Goal: Task Accomplishment & Management: Complete application form

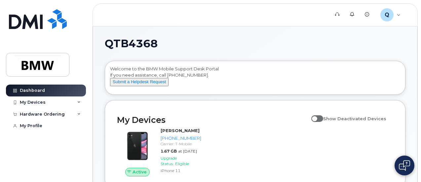
scroll to position [33, 0]
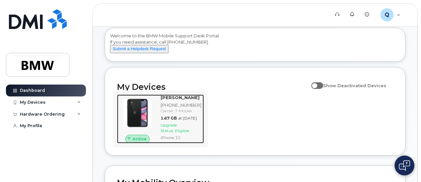
click at [177, 114] on div "Carrier: T-Mobile" at bounding box center [181, 111] width 41 height 6
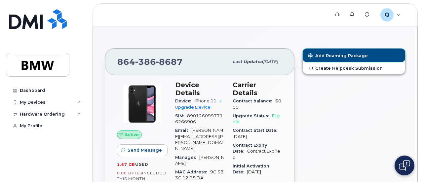
click at [349, 54] on span "Add Roaming Package" at bounding box center [338, 56] width 60 height 6
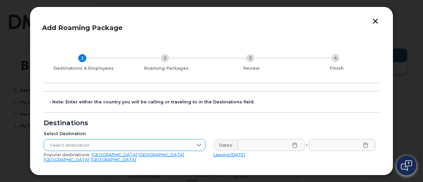
click at [199, 145] on icon at bounding box center [198, 145] width 5 height 5
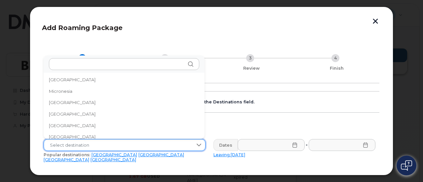
scroll to position [1394, 0]
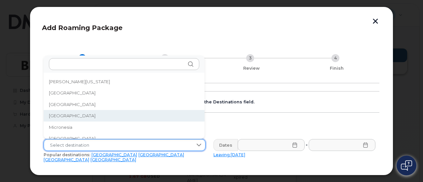
click at [64, 116] on li "[GEOGRAPHIC_DATA]" at bounding box center [124, 116] width 161 height 12
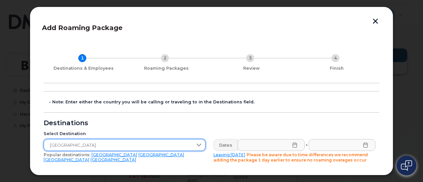
click at [294, 147] on icon at bounding box center [294, 145] width 5 height 5
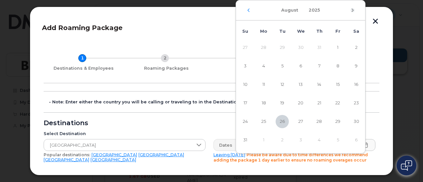
click at [354, 11] on icon "Next Month" at bounding box center [353, 10] width 4 height 5
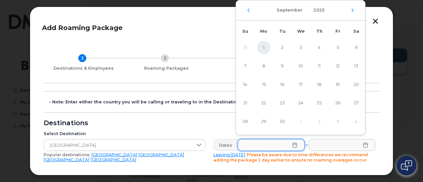
click at [263, 45] on span "1" at bounding box center [263, 47] width 13 height 13
type input "[DATE]"
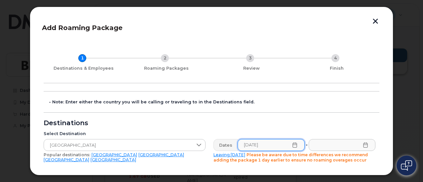
click at [363, 146] on icon at bounding box center [365, 145] width 5 height 5
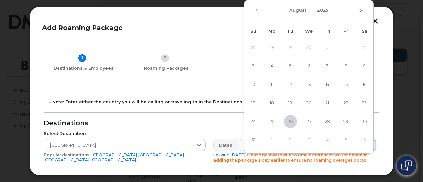
click at [363, 11] on icon "Next Month" at bounding box center [361, 10] width 4 height 5
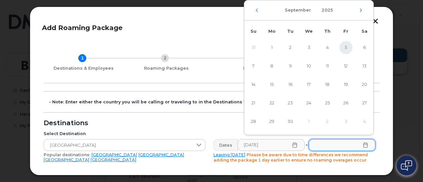
click at [345, 45] on span "5" at bounding box center [346, 47] width 13 height 13
type input "[DATE]"
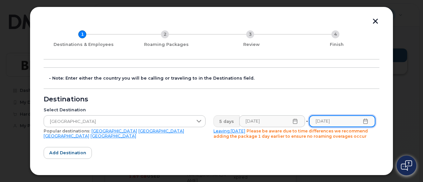
scroll to position [33, 0]
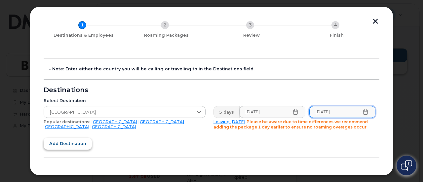
click at [71, 144] on span "Add destination" at bounding box center [67, 144] width 37 height 6
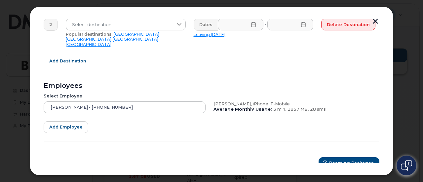
scroll to position [167, 0]
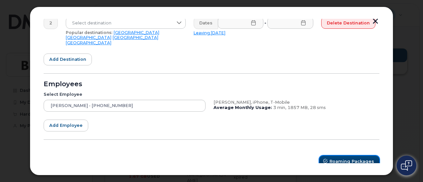
click at [348, 158] on span "Roaming Packages" at bounding box center [352, 161] width 45 height 6
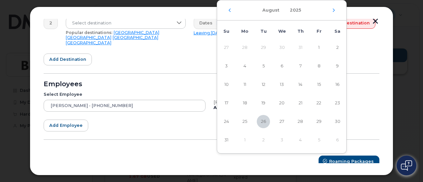
scroll to position [165, 0]
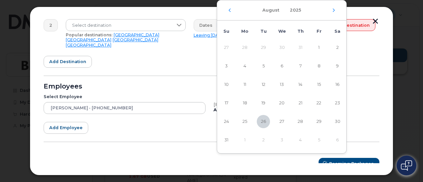
click at [280, 160] on div "Roaming Packages" at bounding box center [212, 164] width 336 height 12
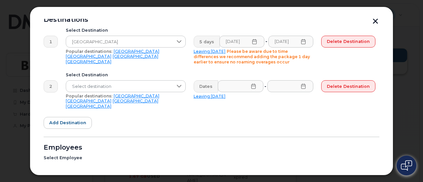
scroll to position [99, 0]
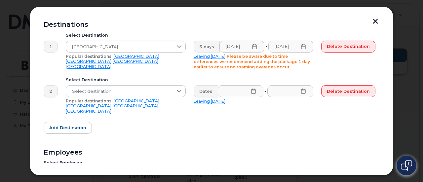
click at [336, 64] on div "Delete destination" at bounding box center [349, 55] width 62 height 37
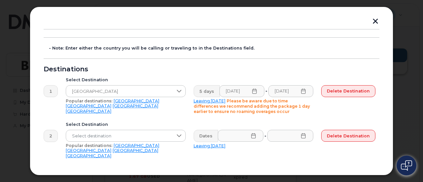
scroll to position [68, 0]
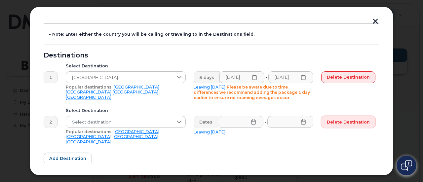
drag, startPoint x: 347, startPoint y: 119, endPoint x: 243, endPoint y: 25, distance: 141.0
click at [347, 120] on span "Delete destination" at bounding box center [348, 122] width 43 height 6
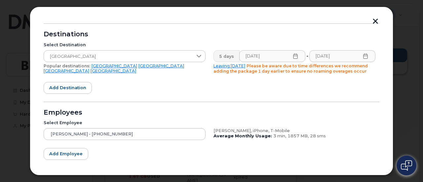
scroll to position [99, 0]
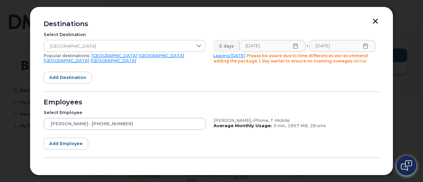
click at [64, 122] on div "[PERSON_NAME] - [PHONE_NUMBER]" at bounding box center [125, 124] width 162 height 12
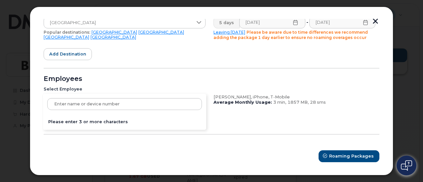
click at [251, 120] on form "- Note: Enter either the country you will be calling or traveling to in the Des…" at bounding box center [212, 66] width 336 height 194
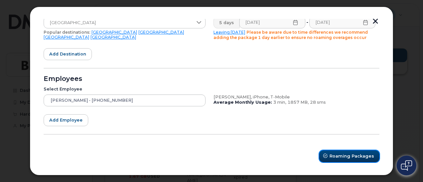
click at [337, 152] on button "Roaming Packages" at bounding box center [350, 157] width 60 height 12
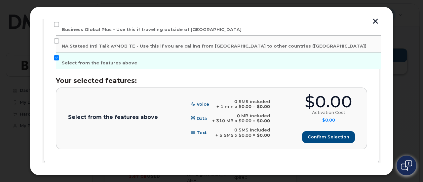
scroll to position [198, 0]
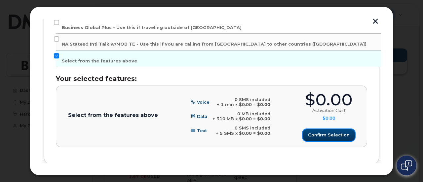
click at [328, 133] on span "Confirm selection" at bounding box center [329, 135] width 42 height 6
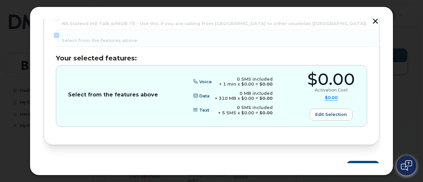
scroll to position [229, 0]
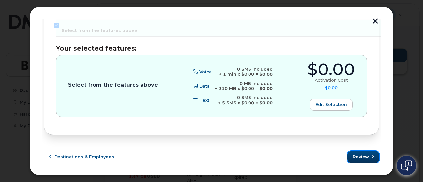
click at [354, 155] on span "Review" at bounding box center [361, 157] width 17 height 6
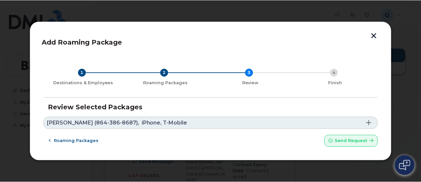
scroll to position [0, 0]
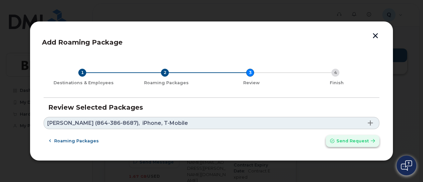
click at [343, 142] on span "Send request" at bounding box center [353, 141] width 32 height 6
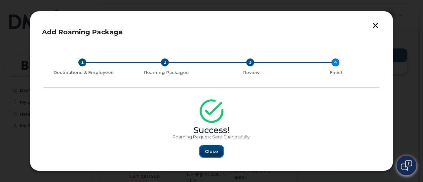
click at [213, 154] on span "Close" at bounding box center [211, 152] width 13 height 6
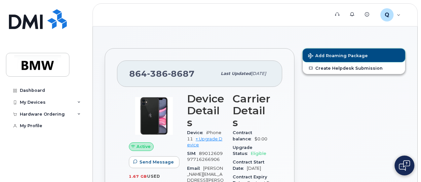
click at [325, 56] on span "Add Roaming Package" at bounding box center [338, 56] width 60 height 6
